Goal: Use online tool/utility: Utilize a website feature to perform a specific function

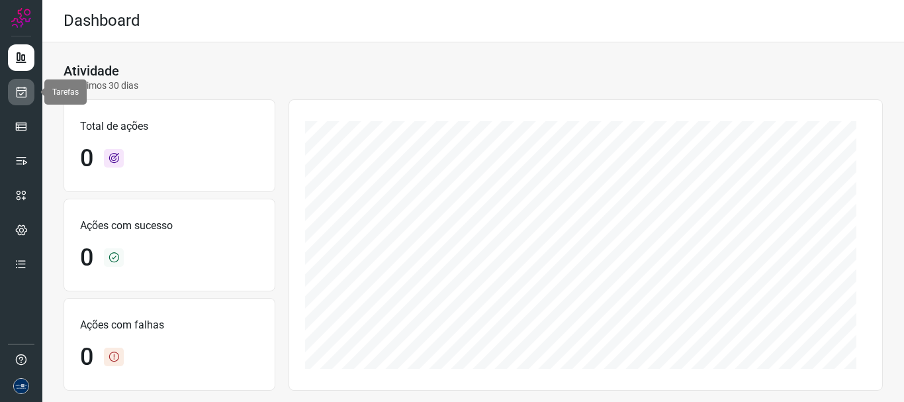
click at [23, 92] on icon at bounding box center [22, 91] width 14 height 13
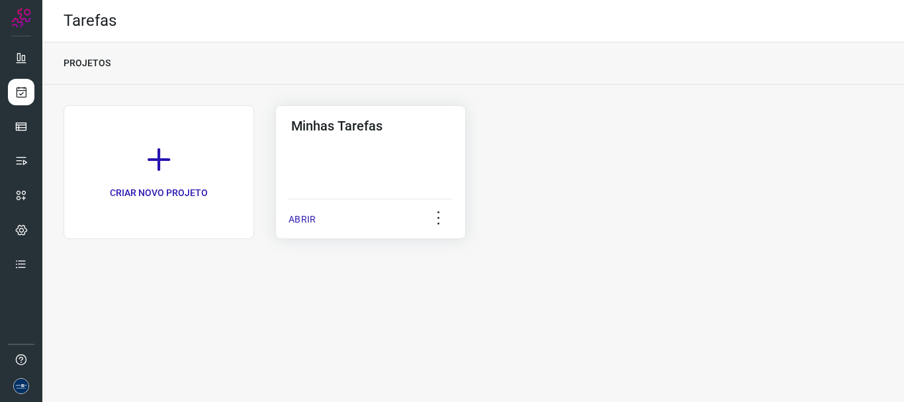
click at [291, 215] on p "ABRIR" at bounding box center [302, 220] width 27 height 14
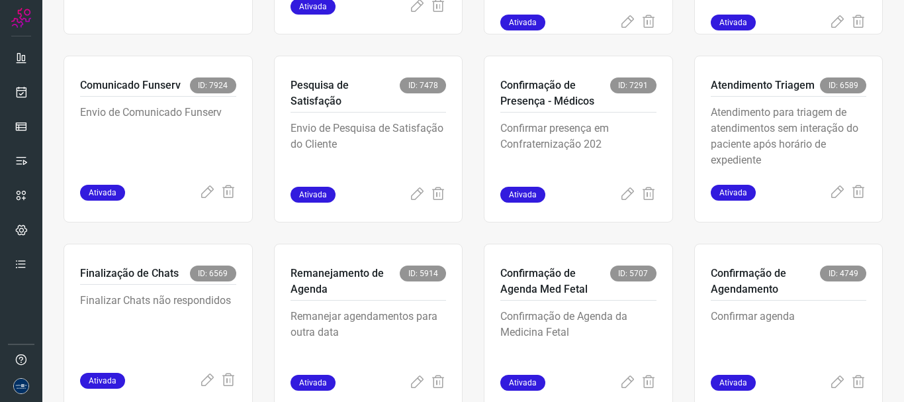
scroll to position [279, 0]
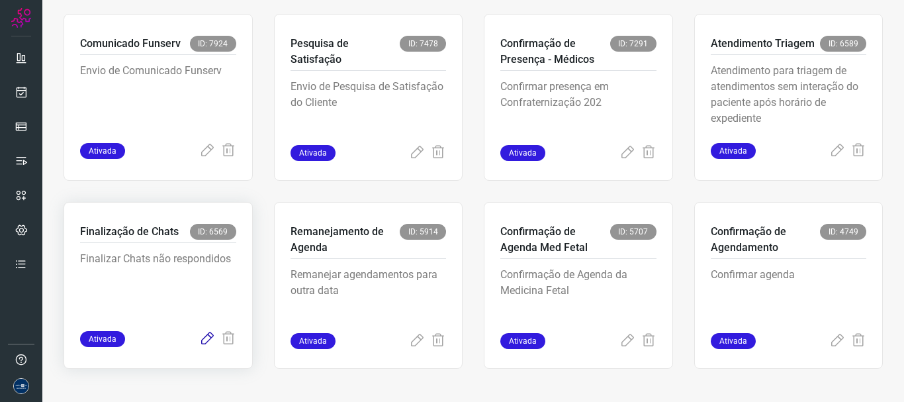
click at [212, 336] on icon at bounding box center [207, 339] width 16 height 16
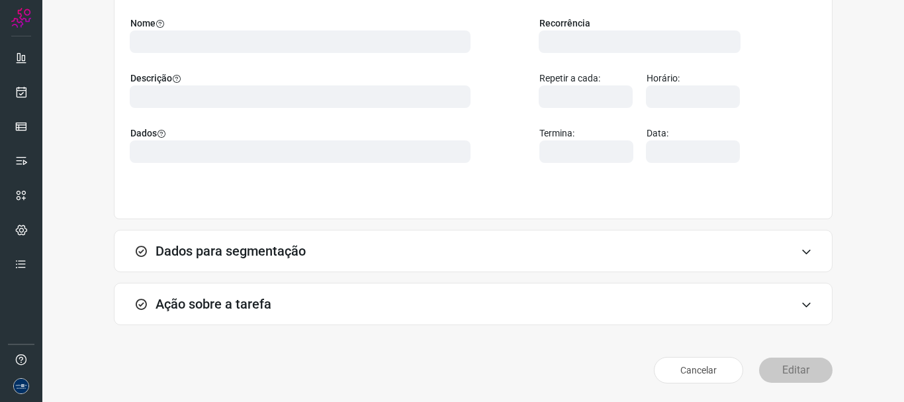
scroll to position [115, 0]
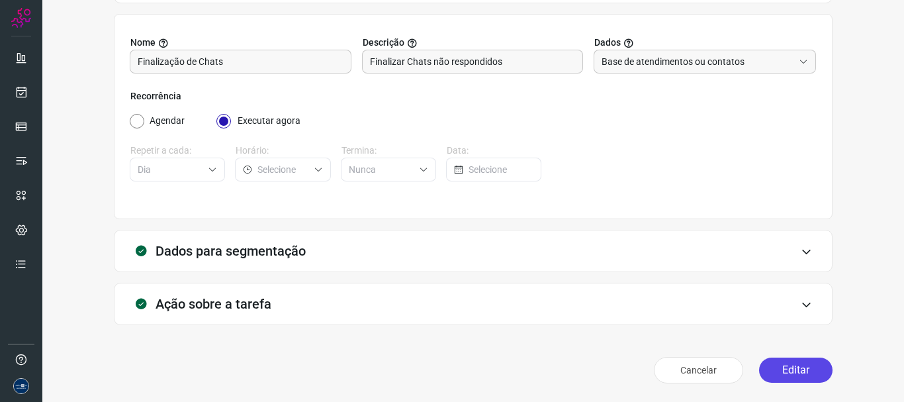
click at [799, 375] on button "Editar" at bounding box center [795, 370] width 73 height 25
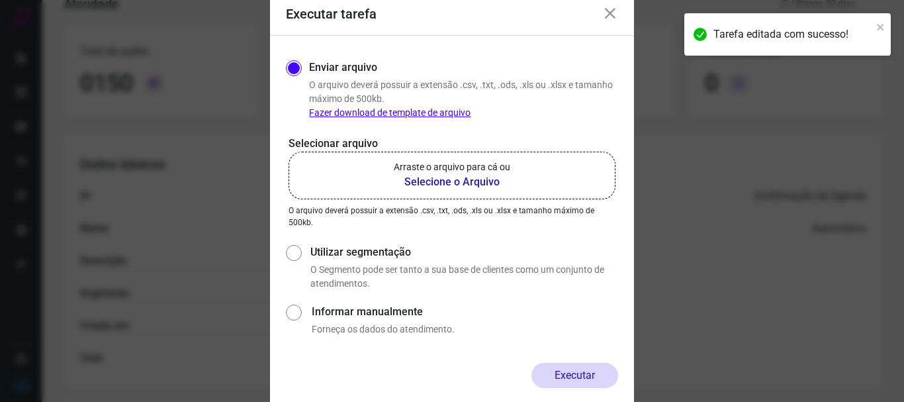
click at [330, 258] on label "Utilizar segmentação" at bounding box center [465, 252] width 308 height 16
click at [300, 258] on input "Utilizar segmentação" at bounding box center [293, 266] width 14 height 49
radio input "true"
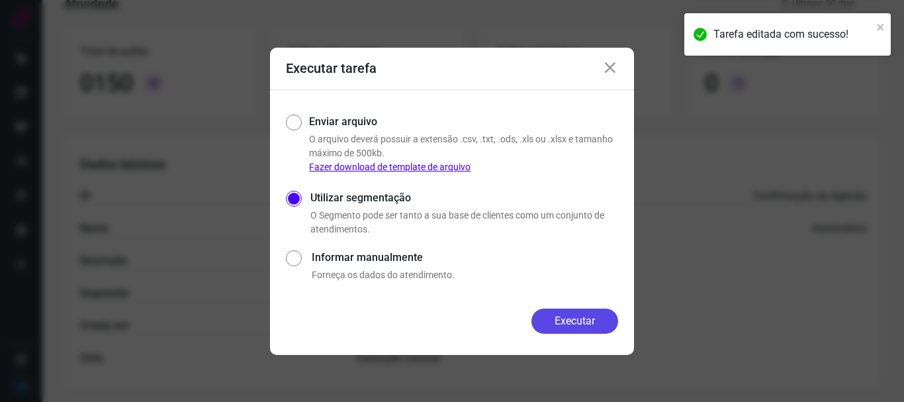
click at [557, 313] on button "Executar" at bounding box center [575, 321] width 87 height 25
